Goal: Task Accomplishment & Management: Manage account settings

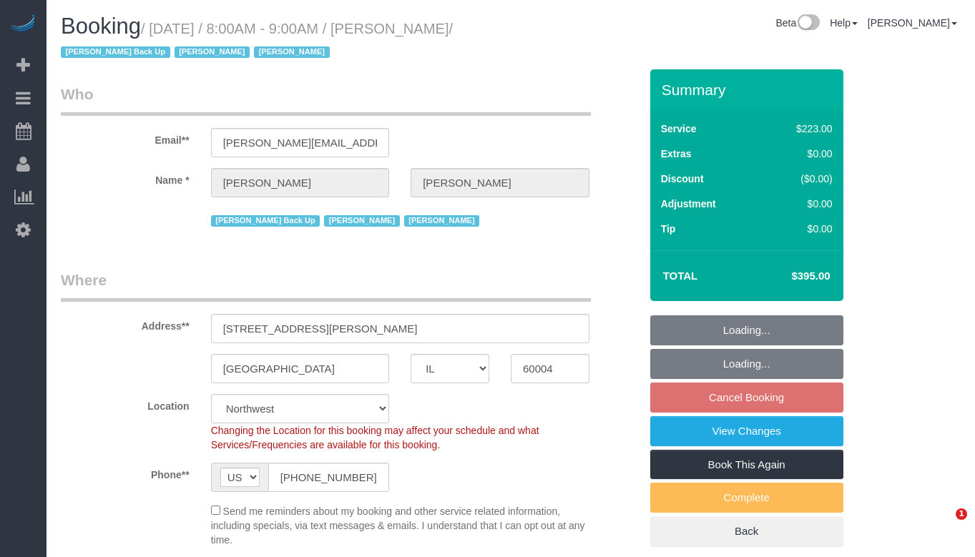
select select "IL"
select select "512"
select select "5"
select select "string:fspay-662fa565-dd62-4e90-9108-063b34f7cf07"
select select "spot1"
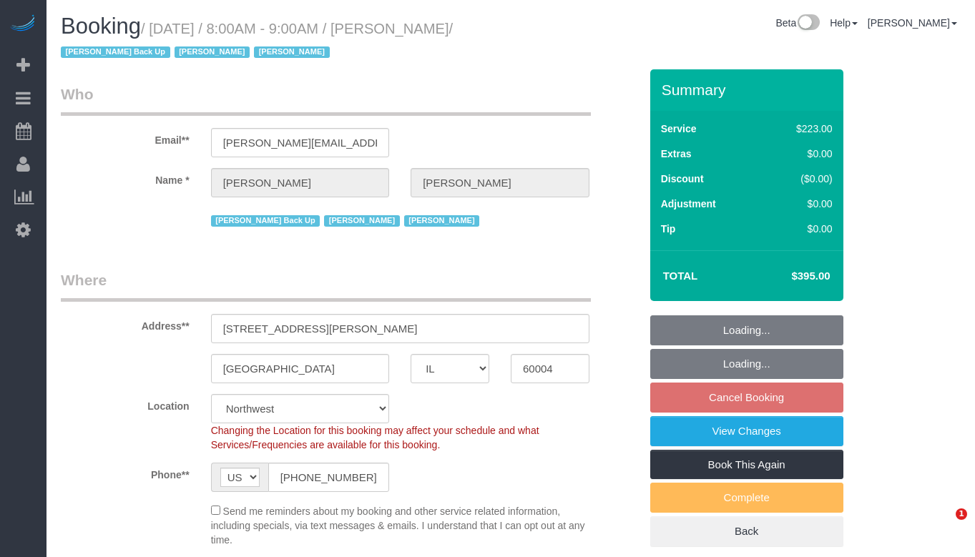
select select "number:1"
select select "number:66"
select select "number:139"
select select "number:104"
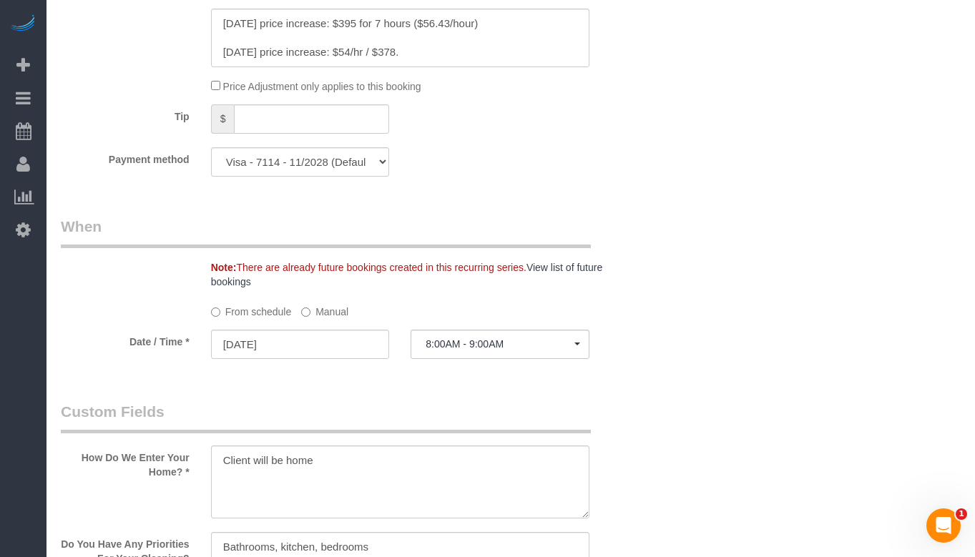
scroll to position [1359, 0]
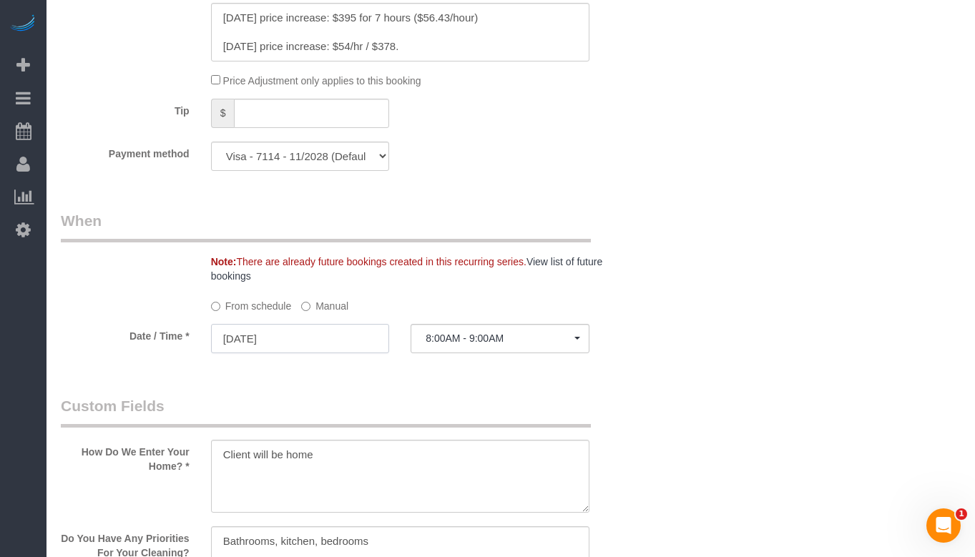
click at [358, 343] on input "10/06/2025" at bounding box center [300, 338] width 179 height 29
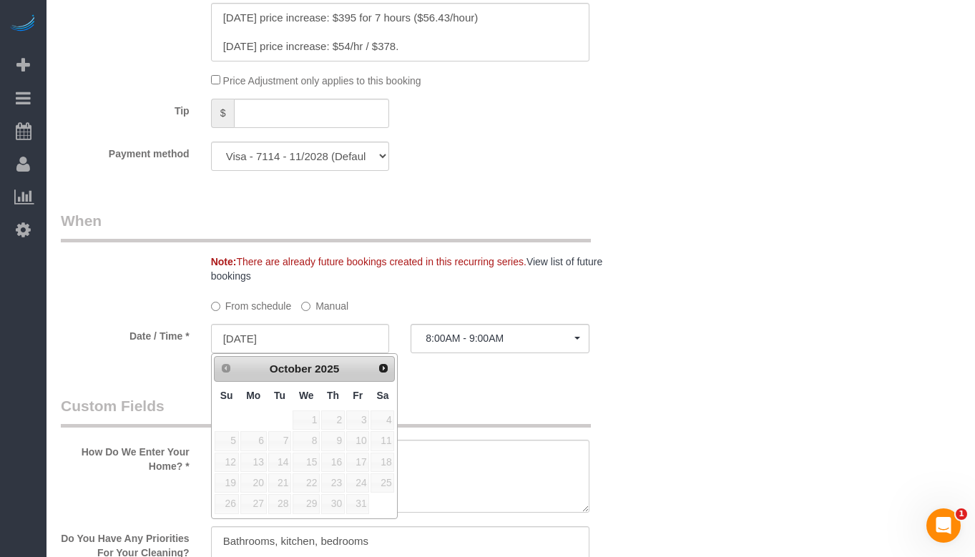
click at [338, 308] on label "Manual" at bounding box center [324, 303] width 47 height 19
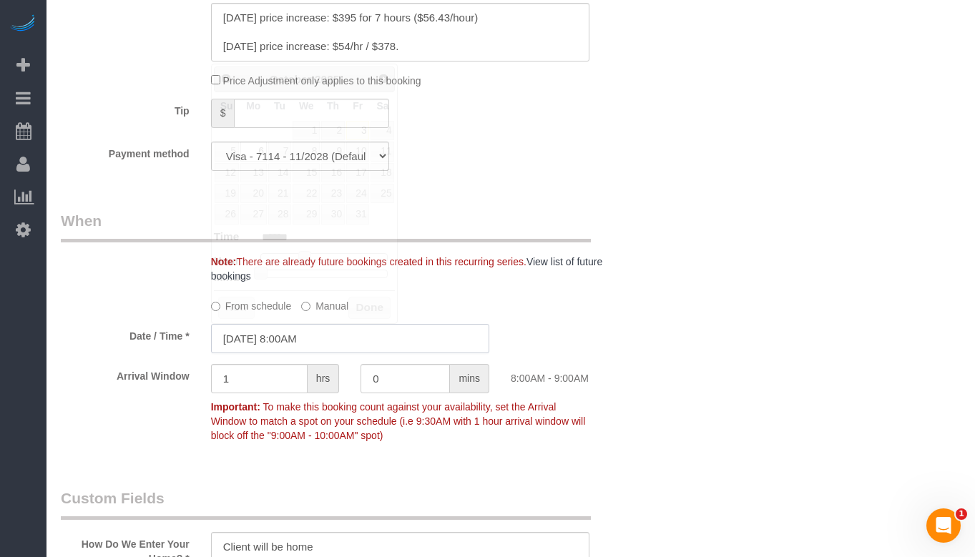
click at [320, 341] on input "10/06/2025 8:00AM" at bounding box center [350, 338] width 278 height 29
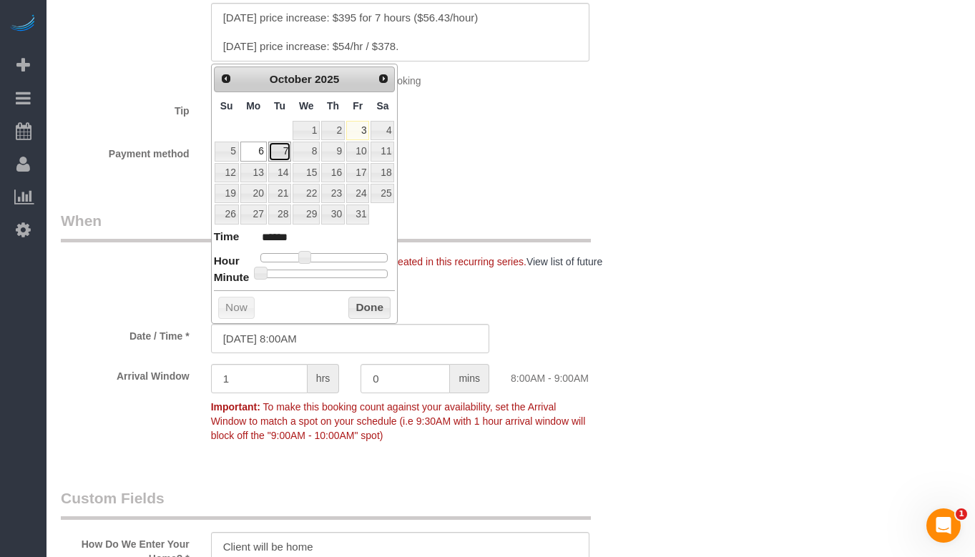
click at [285, 154] on link "7" at bounding box center [279, 151] width 23 height 19
type input "10/07/2025 8:00AM"
click at [357, 309] on button "Done" at bounding box center [369, 308] width 42 height 23
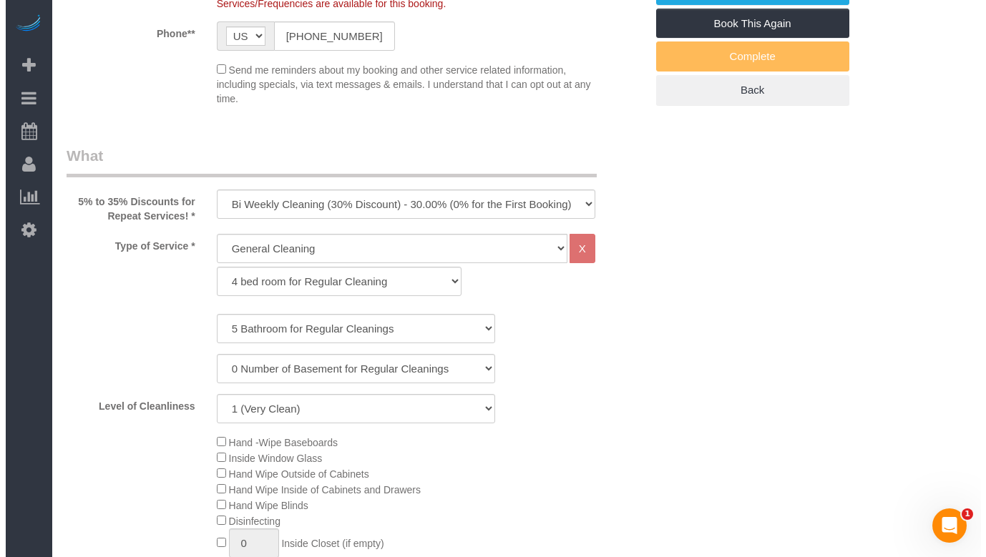
scroll to position [0, 0]
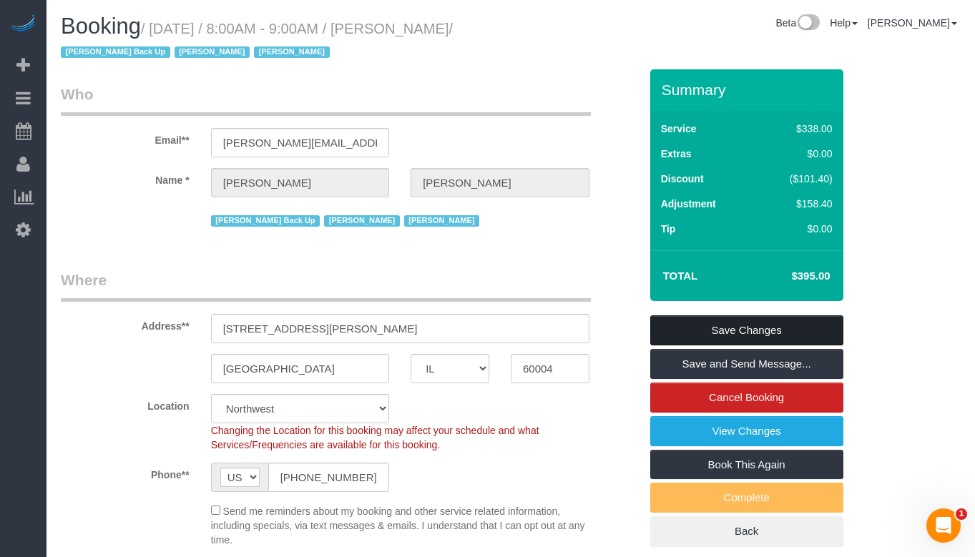
click at [746, 324] on link "Save Changes" at bounding box center [746, 330] width 193 height 30
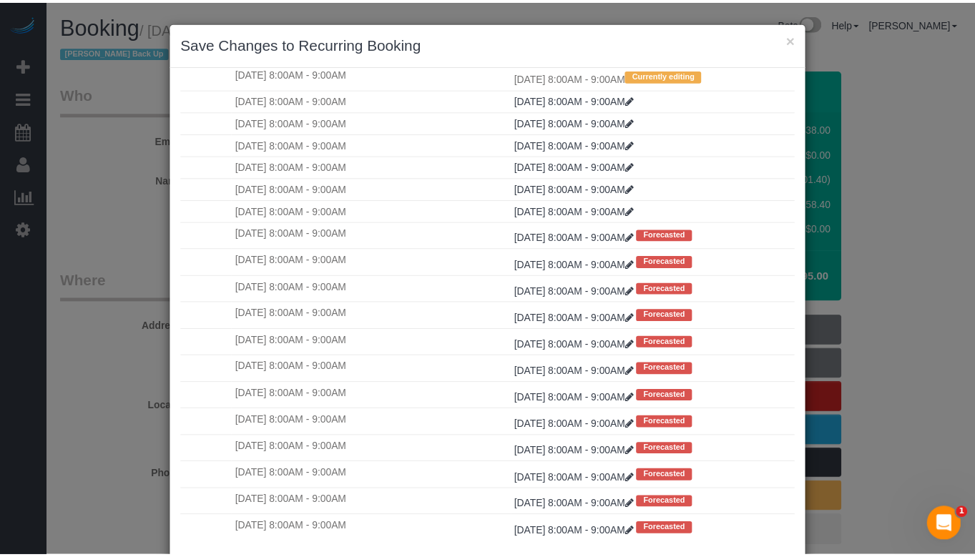
scroll to position [84, 0]
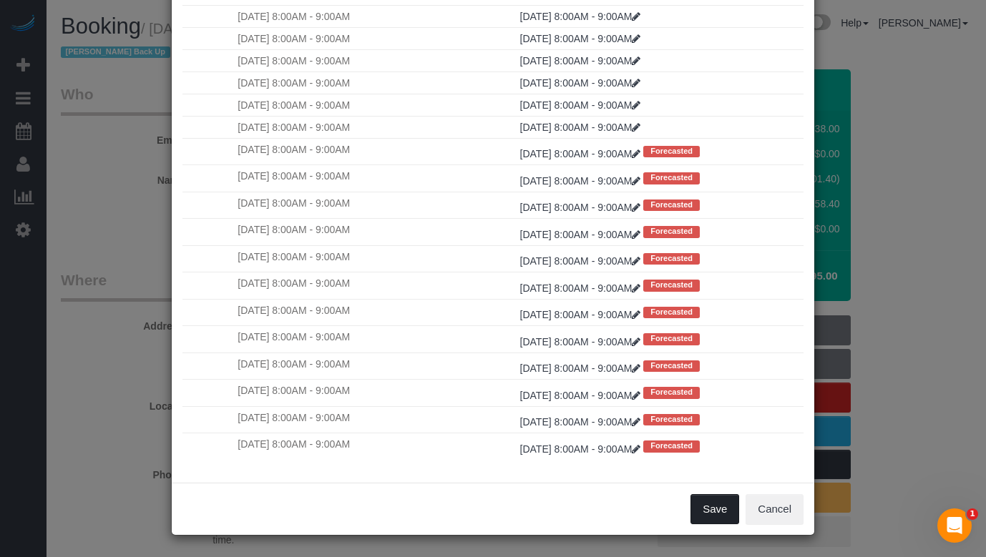
click at [712, 508] on button "Save" at bounding box center [714, 509] width 49 height 30
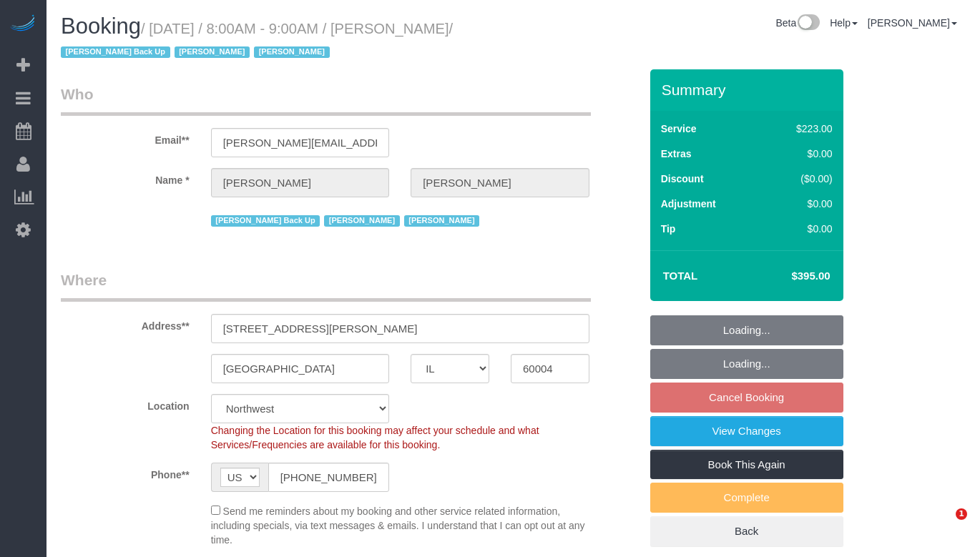
select select "IL"
select select "512"
select select "5"
select select "string:fspay-662fa565-dd62-4e90-9108-063b34f7cf07"
select select "number:1"
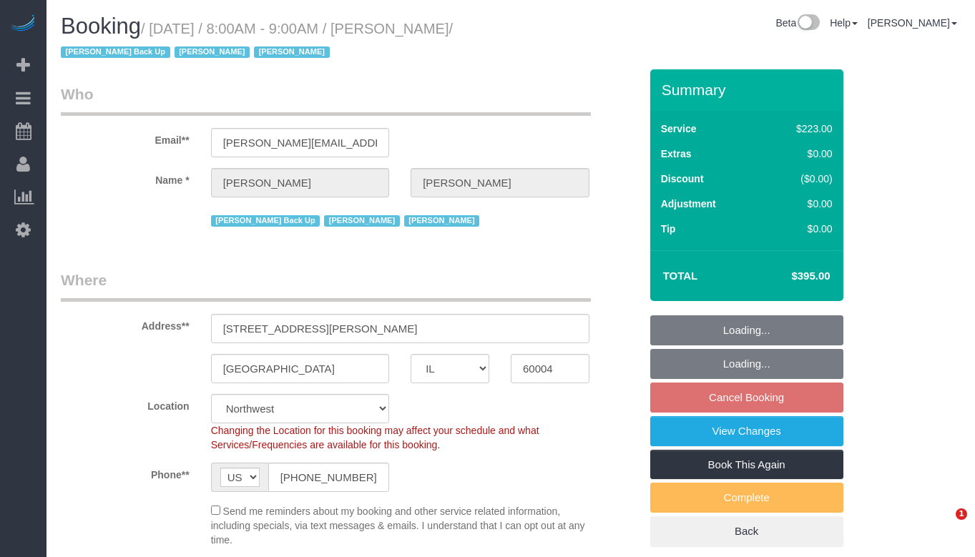
select select "number:66"
select select "number:139"
select select "number:104"
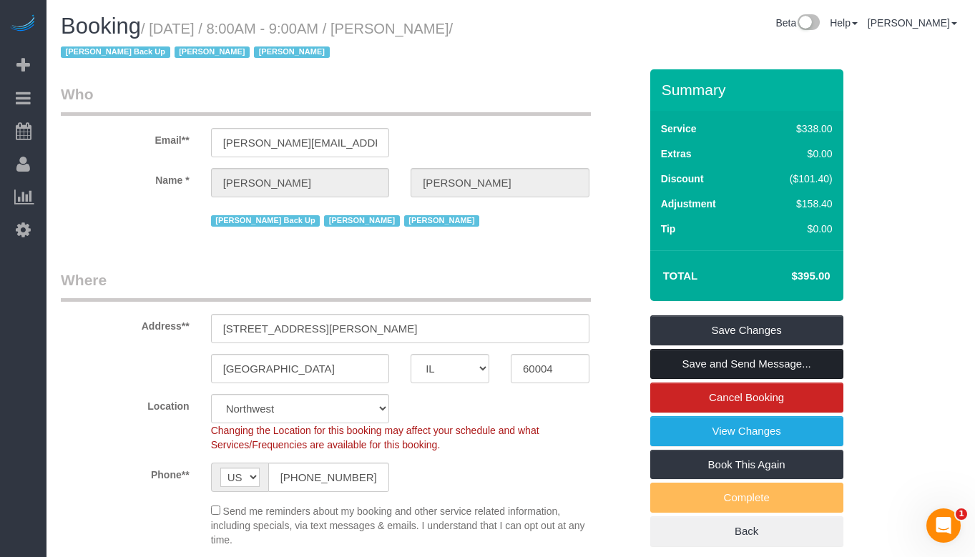
click at [729, 363] on link "Save and Send Message..." at bounding box center [746, 364] width 193 height 30
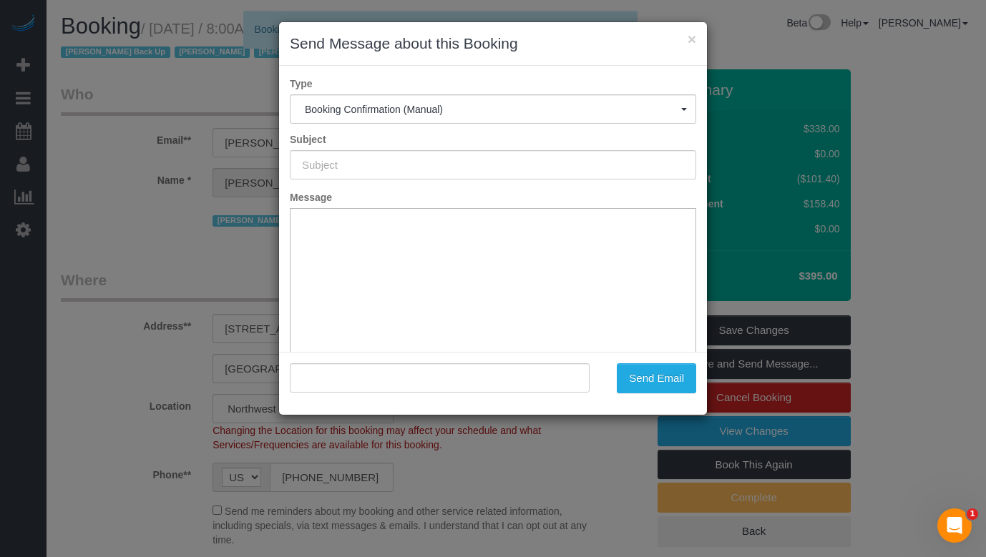
type input "Your Booking With Fresh Tech Maid, Confirmed!"
type input ""Juliet Kopulos" <julietfrederick@hotmail.com>"
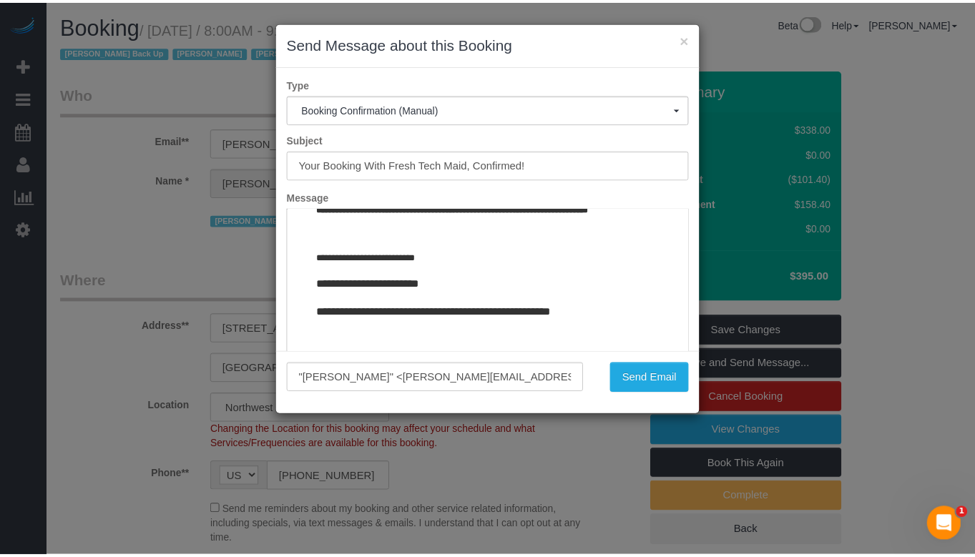
scroll to position [1716, 0]
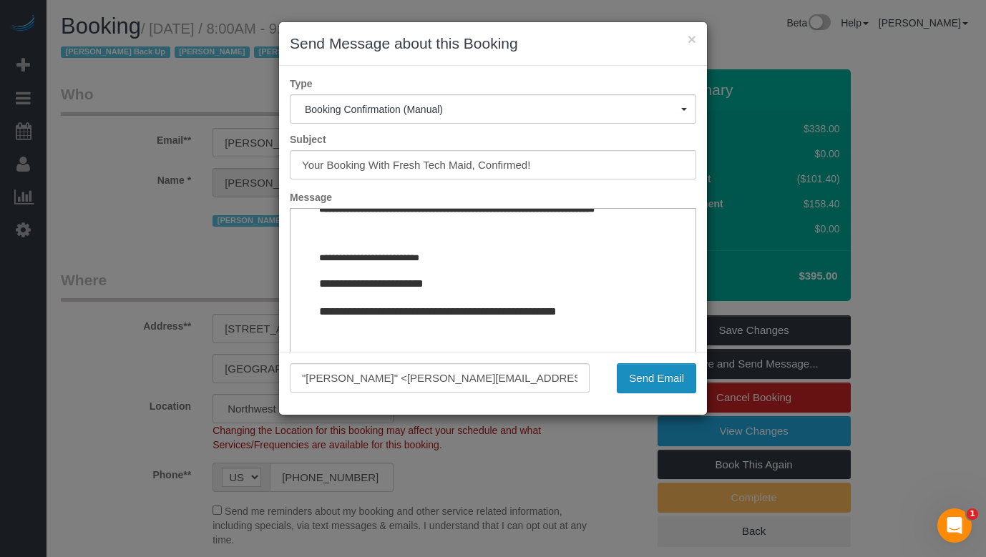
click at [662, 376] on button "Send Email" at bounding box center [655, 378] width 79 height 30
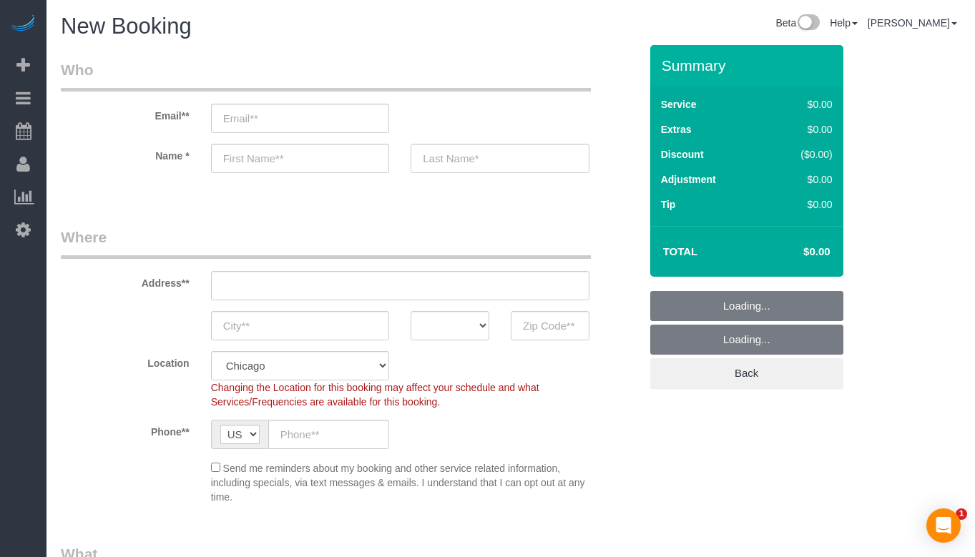
select select "512"
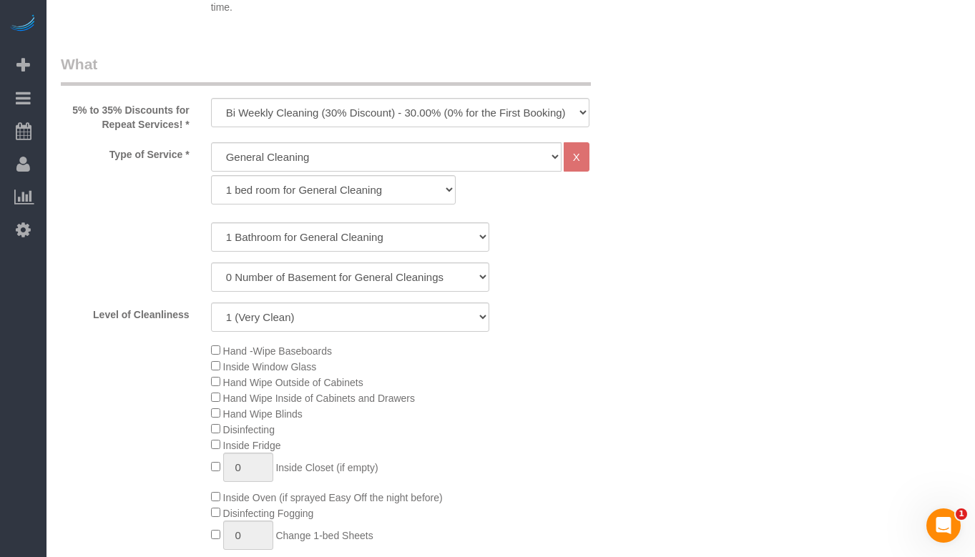
scroll to position [501, 0]
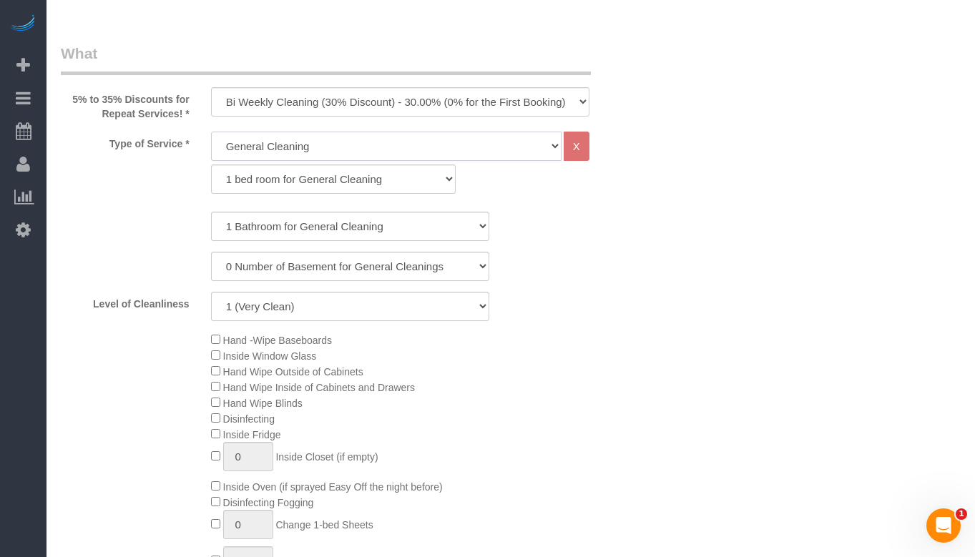
click at [419, 157] on select "General Cleaning Deep Cleaning Move-in / Move-out Cleaning COUNTS Cleaning" at bounding box center [386, 146] width 350 height 29
click at [211, 132] on select "General Cleaning Deep Cleaning Move-in / Move-out Cleaning COUNTS Cleaning" at bounding box center [386, 146] width 350 height 29
click at [382, 179] on select "1 bed room for General Cleaning 2 bed room for General Cleaning 3 bed room for …" at bounding box center [333, 178] width 245 height 29
select select "287"
click at [211, 164] on select "1 bed room for General Cleaning 2 bed room for General Cleaning 3 bed room for …" at bounding box center [333, 178] width 245 height 29
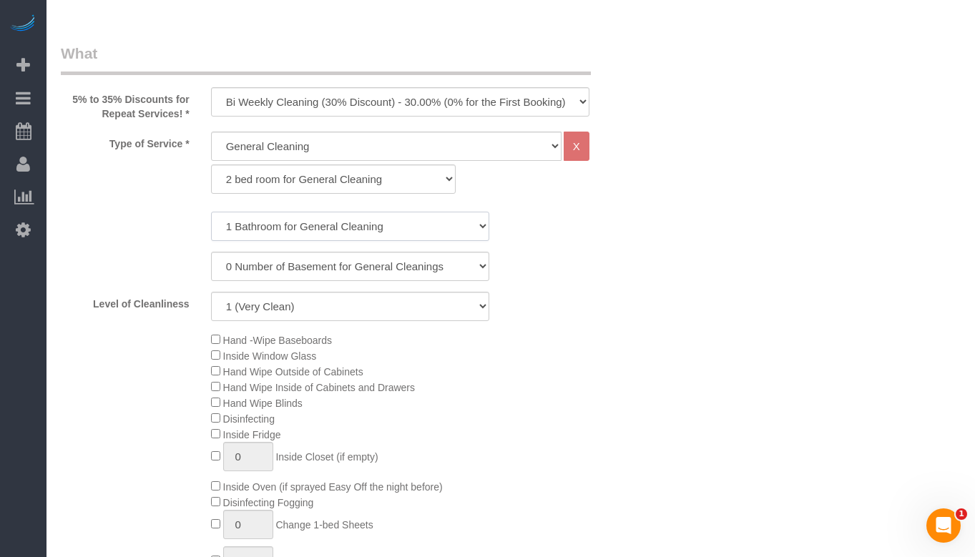
click at [353, 221] on select "1 Bathroom for General Cleaning 2 Bathroom for General Cleanings 3 Bathroom for…" at bounding box center [350, 226] width 278 height 29
select select "2"
click at [211, 212] on select "1 Bathroom for General Cleaning 2 Bathroom for General Cleanings 3 Bathroom for…" at bounding box center [350, 226] width 278 height 29
click at [576, 309] on div "Level of Cleanliness 1 (Very Clean) 2 3 4 5 (Average Condition) 6 7 8 9 10 (Ext…" at bounding box center [350, 306] width 600 height 29
click at [316, 302] on select "1 (Very Clean) 2 3 4 5 (Average Condition) 6 7 8 9 10 (Extremely Dirty)" at bounding box center [350, 306] width 278 height 29
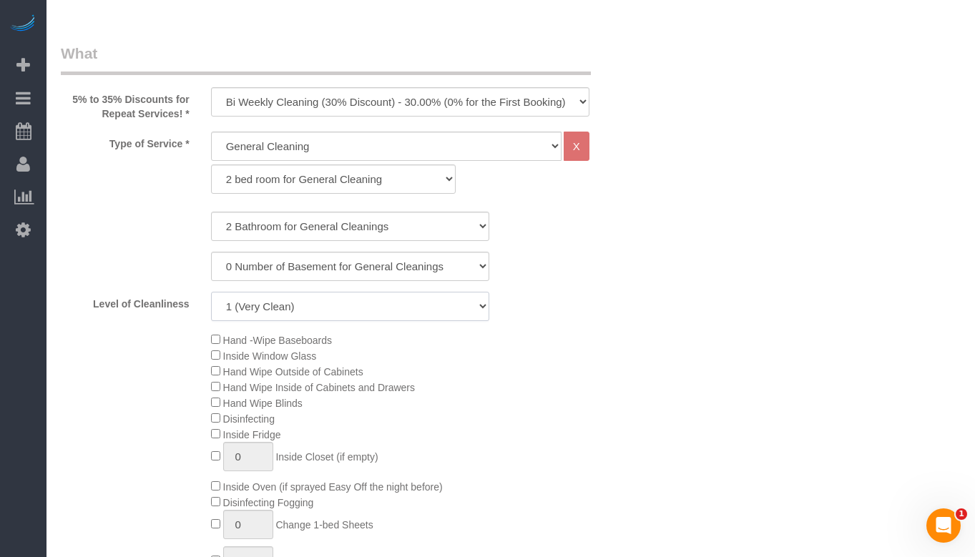
select select "5"
click at [211, 292] on select "1 (Very Clean) 2 3 4 5 (Average Condition) 6 7 8 9 10 (Extremely Dirty)" at bounding box center [350, 306] width 278 height 29
click at [580, 326] on div "Type of Service * General Cleaning Deep Cleaning Move-in / Move-out Cleaning CO…" at bounding box center [350, 403] width 579 height 543
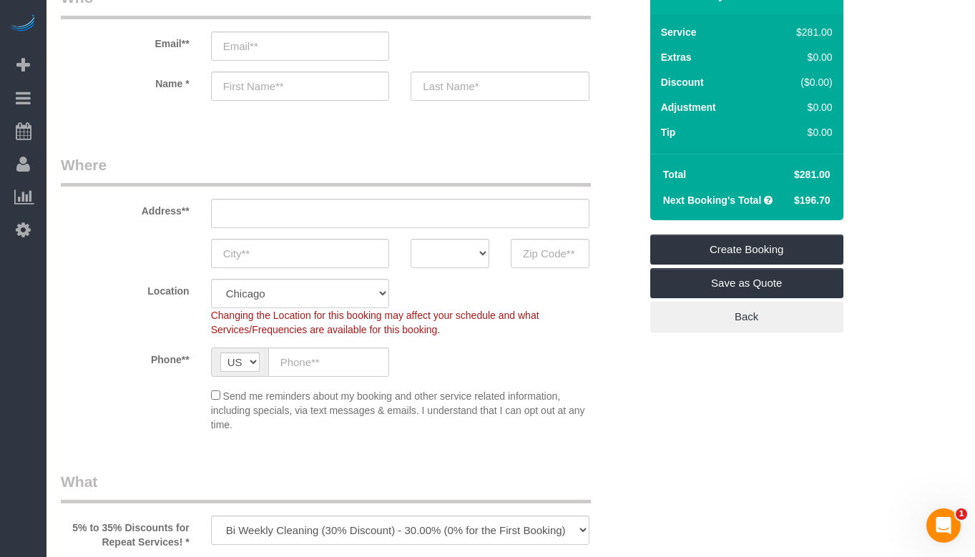
scroll to position [72, 0]
